Goal: Find specific page/section: Find specific page/section

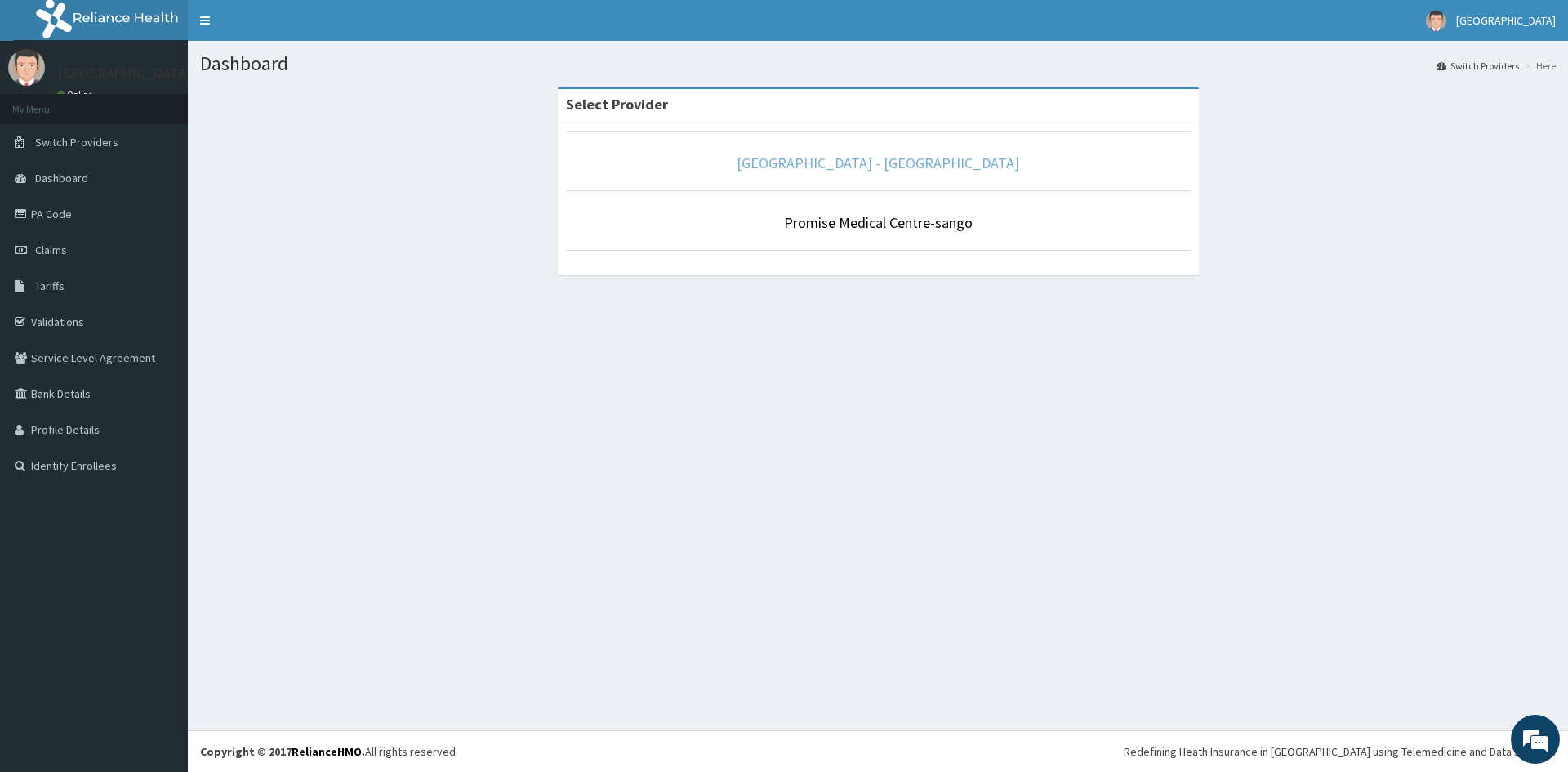
click at [923, 165] on link "[GEOGRAPHIC_DATA] - [GEOGRAPHIC_DATA]" at bounding box center [878, 163] width 283 height 19
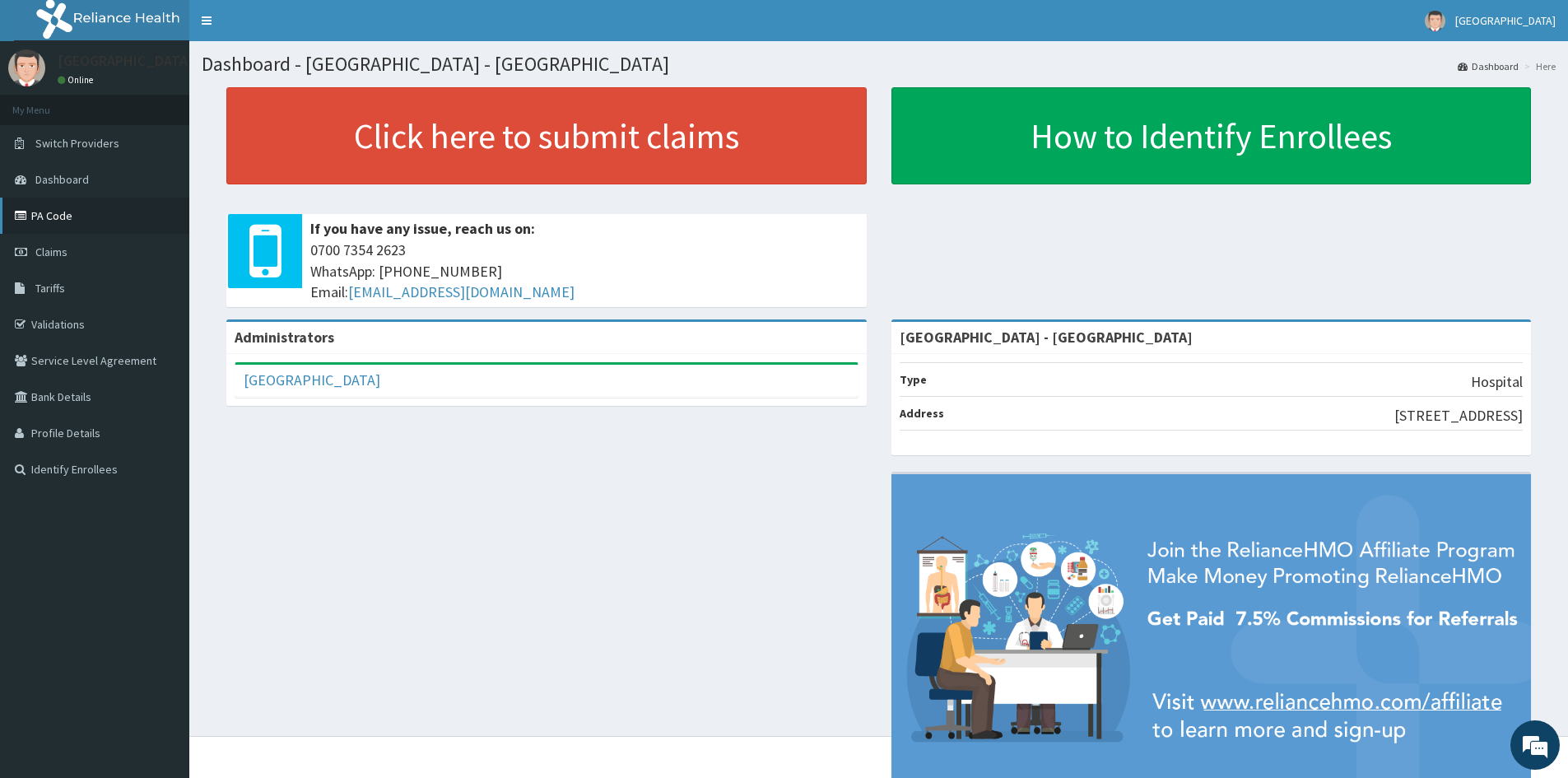
click at [71, 210] on link "PA Code" at bounding box center [94, 215] width 190 height 36
